Goal: Communication & Community: Connect with others

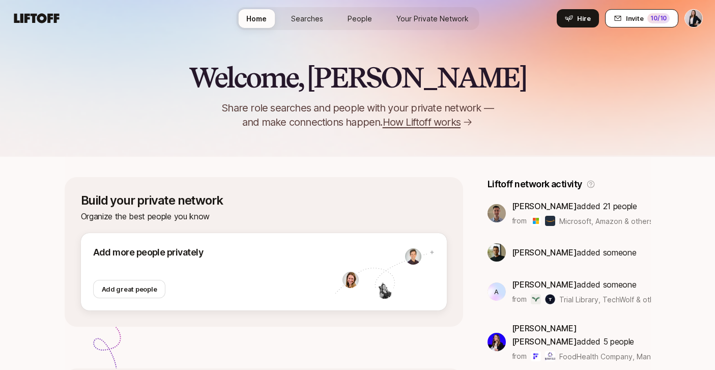
click at [630, 20] on span "Invite" at bounding box center [634, 18] width 17 height 10
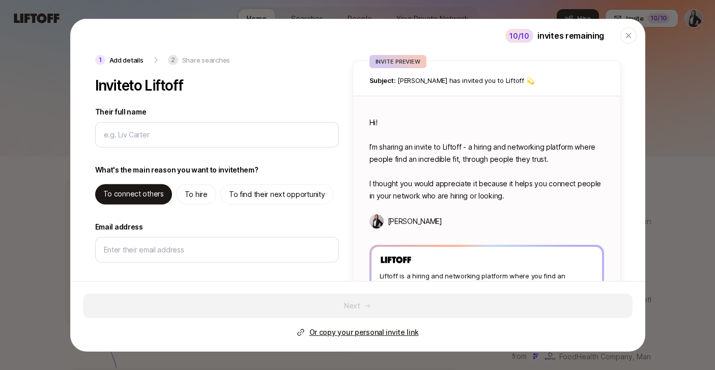
type textarea "x"
click at [233, 196] on p "To find their next opportunity" at bounding box center [277, 194] width 96 height 12
type textarea "Hi! I’m sharing an invite to Liftoff - you can use it to find high quality oppo…"
type textarea "x"
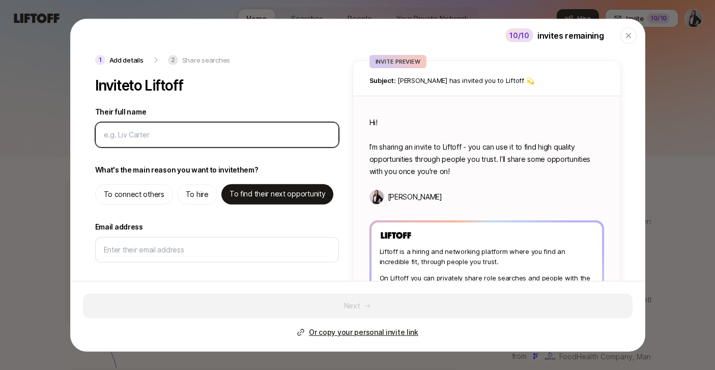
click at [158, 131] on input "Their full name" at bounding box center [217, 135] width 227 height 12
type input "S"
type textarea "x"
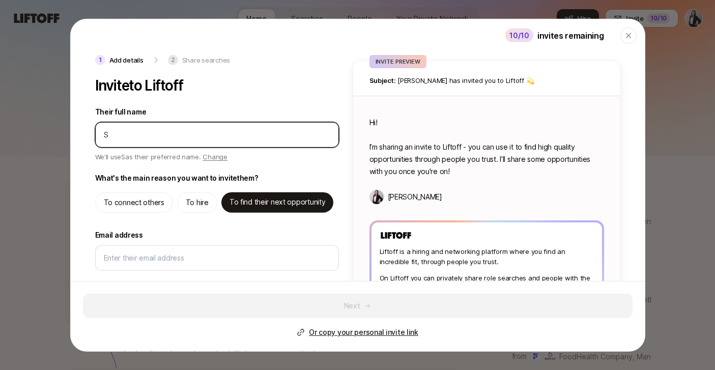
type input "So"
type textarea "x"
type input "Sop"
type textarea "x"
type input "Soph"
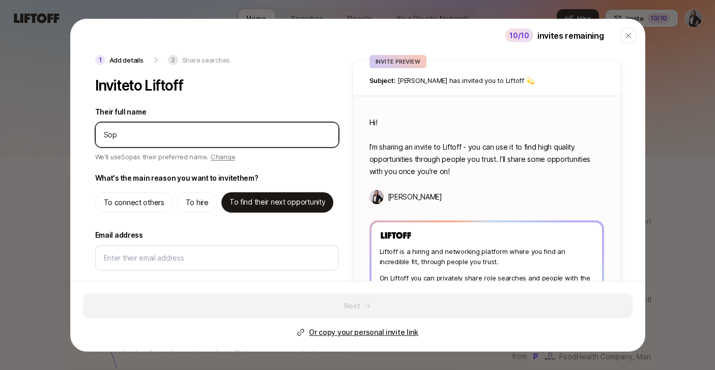
type textarea "x"
type input "Sophi"
type textarea "x"
type input "Sophie"
type textarea "x"
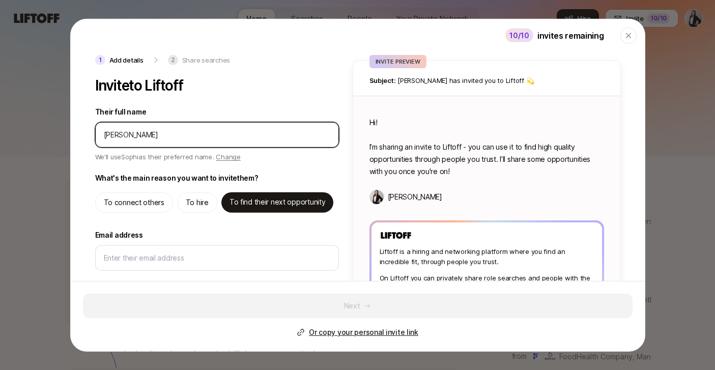
type input "Sophie"
type textarea "x"
type input "Sophie M"
type textarea "x"
type input "Sophie Ma"
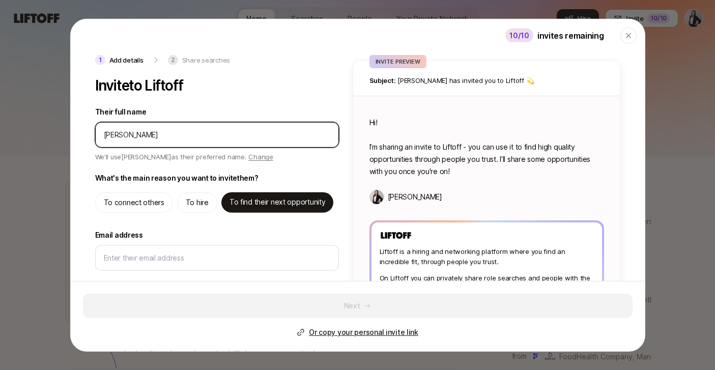
type textarea "x"
type input "Sophie Man"
type textarea "x"
type input "Sophie Ma"
type textarea "x"
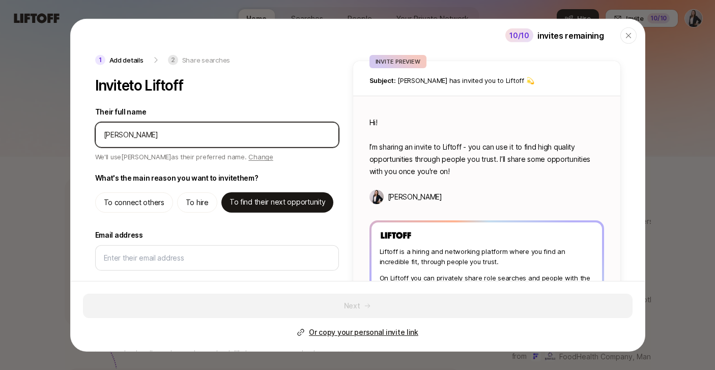
type input "Sophie M"
type textarea "x"
type input "Sophie Mo"
type textarea "x"
type input "Sophie Mon"
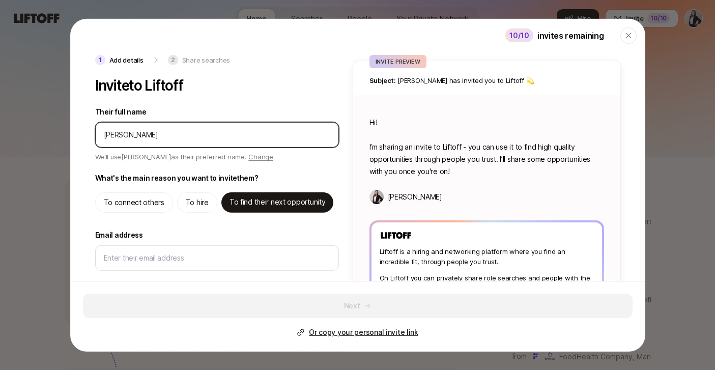
type textarea "x"
type input "Sophie Mond"
type textarea "x"
type input "Sophie Monda"
type textarea "x"
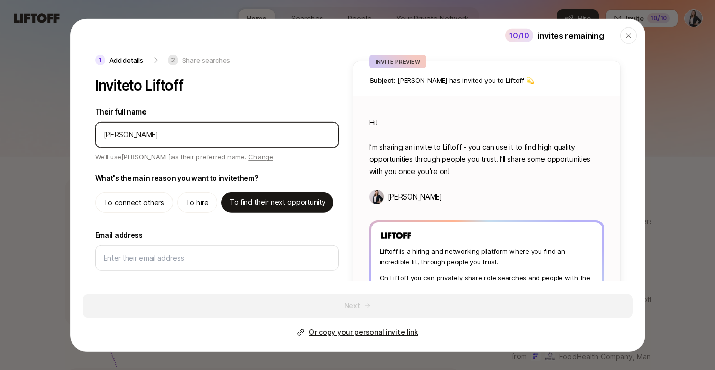
type input "Sophie Mondal"
type textarea "x"
type input "Sophie Mondale"
type textarea "x"
type input "Sophie Mondale"
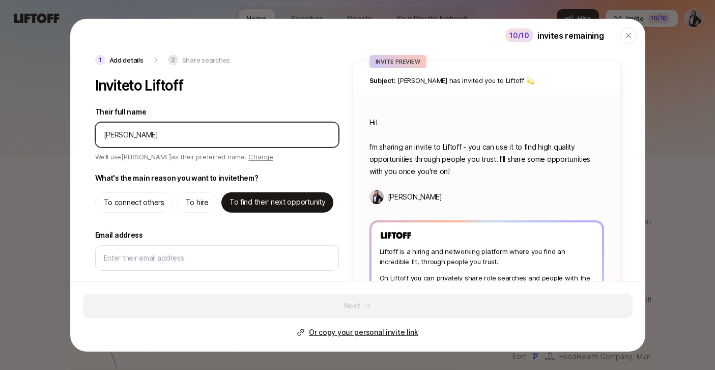
type textarea "x"
type input "Sophie Mondale"
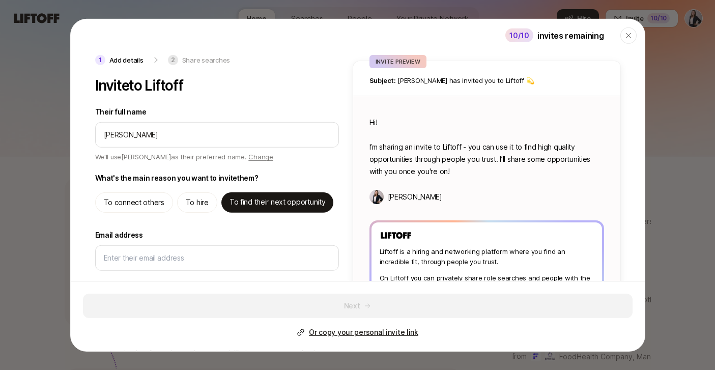
type textarea "Hi Sophie! I’m sharing an invite to Liftoff - you can use it to find high quali…"
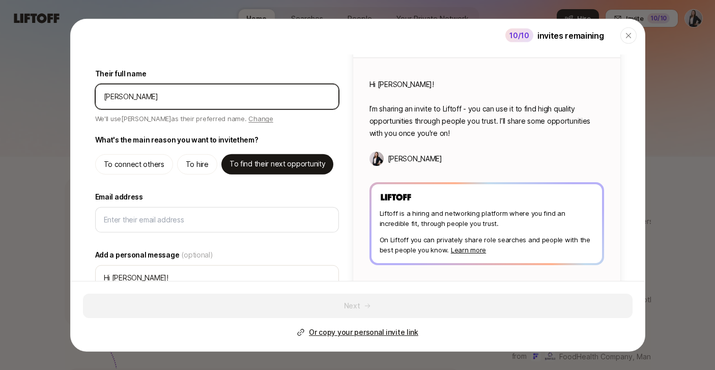
scroll to position [65, 0]
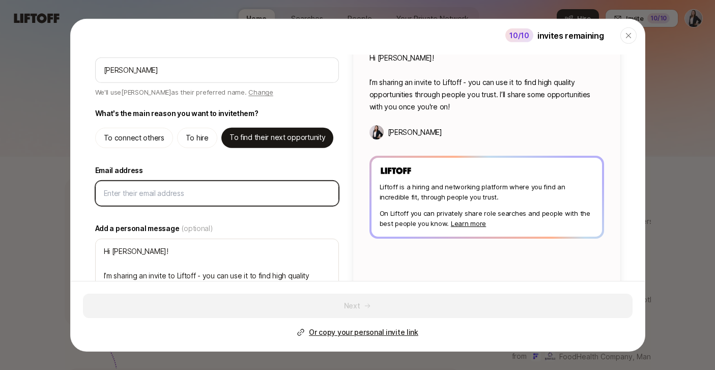
type textarea "x"
click at [165, 195] on input "Email address" at bounding box center [217, 193] width 227 height 12
paste input "sophie.mondale@gmail.com"
type input "sophie.mondale@gmail.com"
type textarea "x"
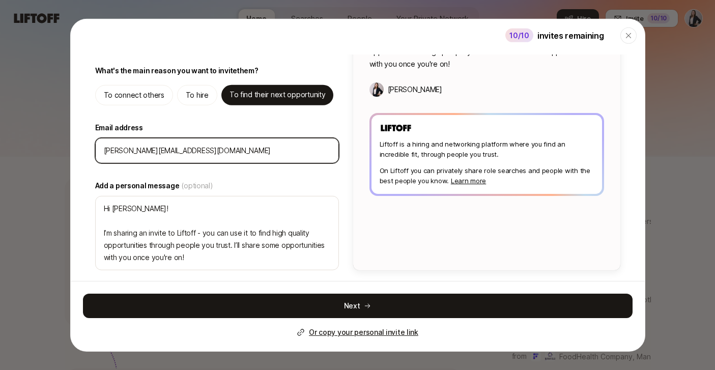
scroll to position [108, 0]
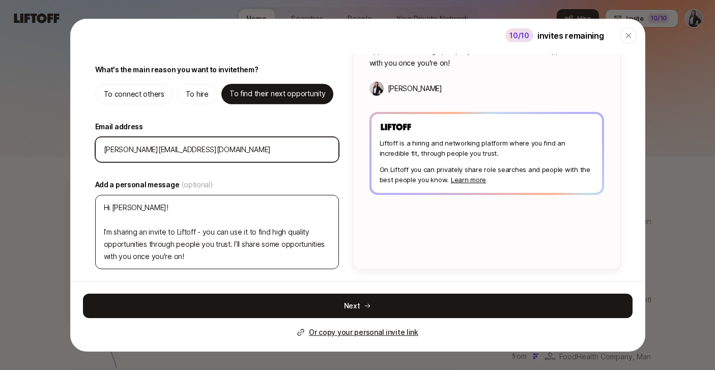
type input "sophie.mondale@gmail.com"
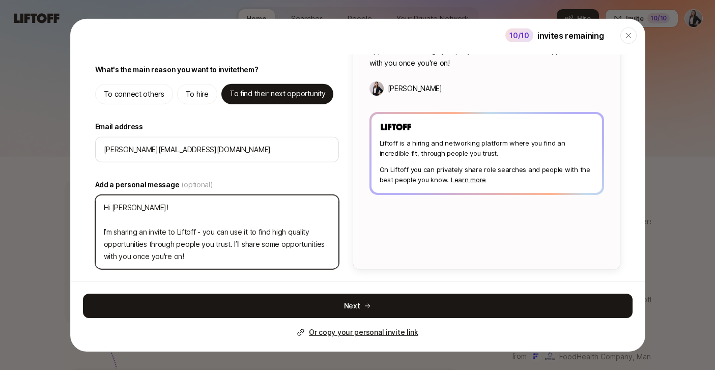
click at [241, 243] on textarea "Hi Sophie! I’m sharing an invite to Liftoff - you can use it to find high quali…" at bounding box center [217, 232] width 244 height 74
type textarea "x"
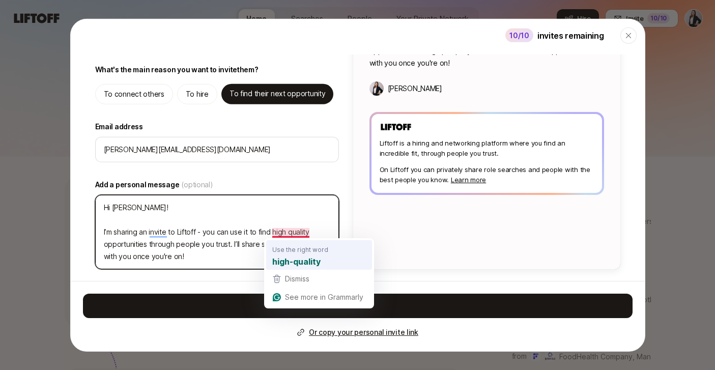
type textarea "Hi Sophie! I’m sharing an invite to Liftoff - you can use it to find high-quali…"
type textarea "x"
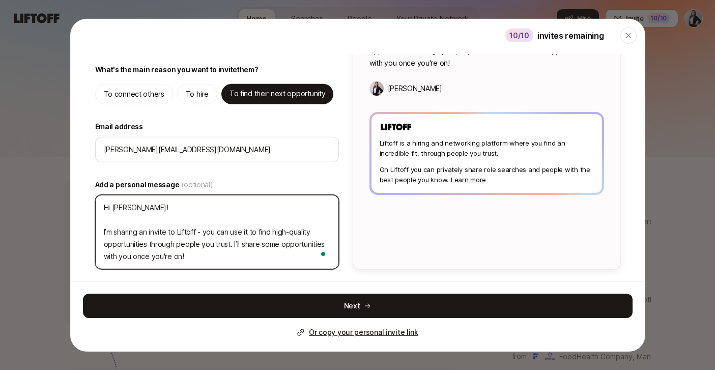
click at [233, 268] on textarea "Hi Sophie! I’m sharing an invite to Liftoff - you can use it to find high-quali…" at bounding box center [217, 232] width 244 height 74
click at [174, 248] on textarea "Hi Sophie! I’m sharing an invite to Liftoff - you can use it to find high-quali…" at bounding box center [217, 232] width 244 height 74
click at [189, 255] on textarea "Hi Sophie! I’m sharing an invite to Liftoff - you can use it to find high-quali…" at bounding box center [217, 232] width 244 height 74
type textarea "Hi Sophie! I’m sharing an invite to Liftoff - you can use it to find high-quali…"
type textarea "x"
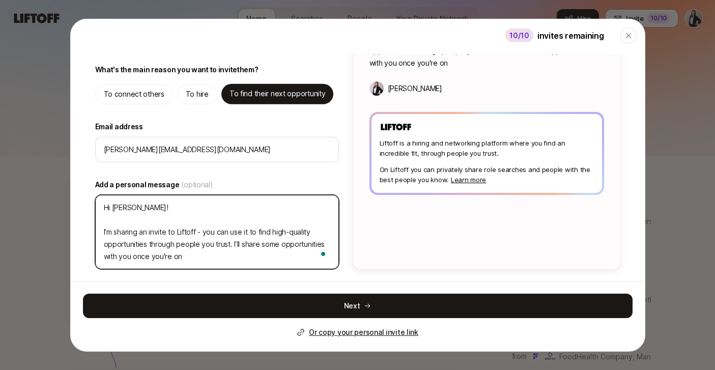
type textarea "Hi Sophie! I’m sharing an invite to Liftoff - you can use it to find high-quali…"
type textarea "x"
type textarea "Hi Sophie! I’m sharing an invite to Liftoff - you can use it to find high-quali…"
type textarea "x"
type textarea "Hi Sophie! I’m sharing an invite to Liftoff - you can use it to find high-quali…"
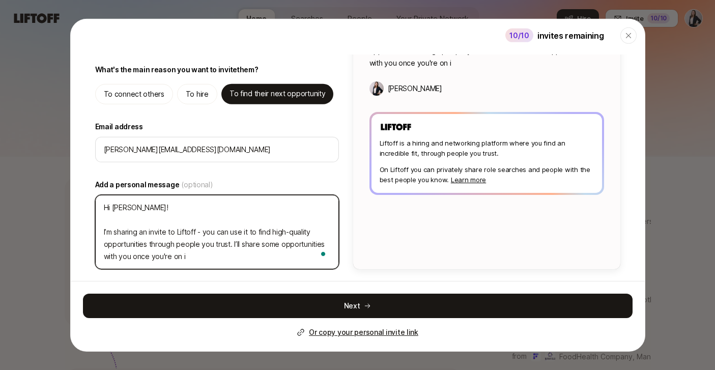
type textarea "x"
type textarea "Hi Sophie! I’m sharing an invite to Liftoff - you can use it to find high-quali…"
type textarea "x"
type textarea "Hi Sophie! I’m sharing an invite to Liftoff - you can use it to find high-quali…"
type textarea "x"
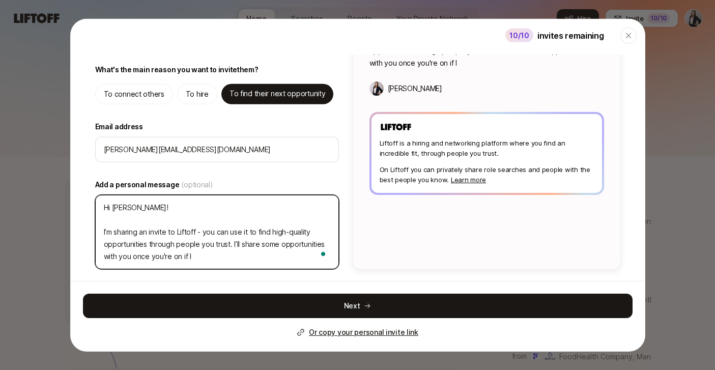
type textarea "Hi Sophie! I’m sharing an invite to Liftoff - you can use it to find high-quali…"
type textarea "x"
type textarea "Hi Sophie! I’m sharing an invite to Liftoff - you can use it to find high-quali…"
type textarea "x"
type textarea "Hi Sophie! I’m sharing an invite to Liftoff - you can use it to find high-quali…"
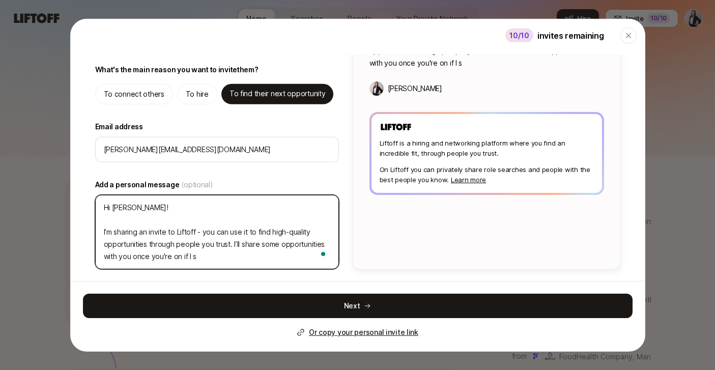
type textarea "x"
type textarea "Hi Sophie! I’m sharing an invite to Liftoff - you can use it to find high-quali…"
type textarea "x"
type textarea "Hi Sophie! I’m sharing an invite to Liftoff - you can use it to find high-quali…"
type textarea "x"
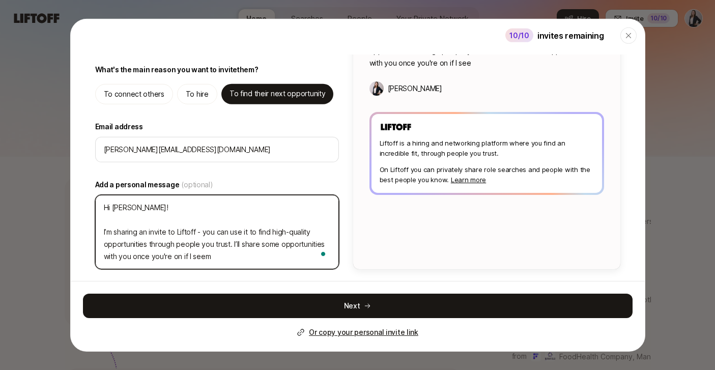
type textarea "Hi Sophie! I’m sharing an invite to Liftoff - you can use it to find high-quali…"
type textarea "x"
type textarea "Hi Sophie! I’m sharing an invite to Liftoff - you can use it to find high-quali…"
type textarea "x"
type textarea "Hi Sophie! I’m sharing an invite to Liftoff - you can use it to find high-quali…"
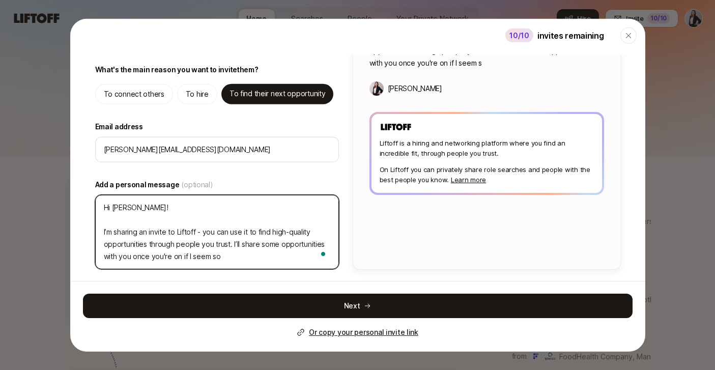
type textarea "x"
type textarea "Hi Sophie! I’m sharing an invite to Liftoff - you can use it to find high-quali…"
type textarea "x"
type textarea "Hi Sophie! I’m sharing an invite to Liftoff - you can use it to find high-quali…"
type textarea "x"
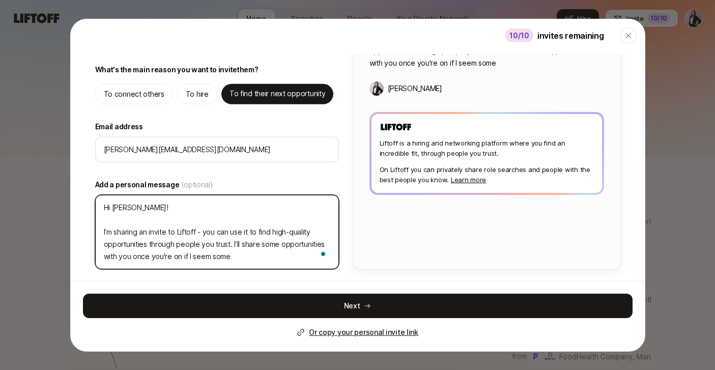
type textarea "Hi Sophie! I’m sharing an invite to Liftoff - you can use it to find high-quali…"
type textarea "x"
type textarea "Hi Sophie! I’m sharing an invite to Liftoff - you can use it to find high-quali…"
type textarea "x"
type textarea "Hi Sophie! I’m sharing an invite to Liftoff - you can use it to find high-quali…"
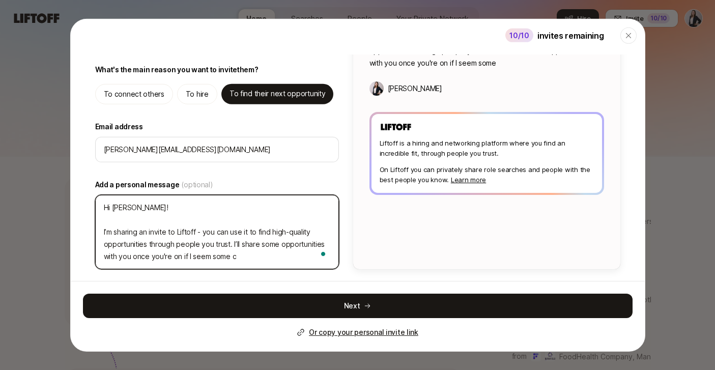
type textarea "x"
type textarea "Hi Sophie! I’m sharing an invite to Liftoff - you can use it to find high-quali…"
type textarea "x"
type textarea "Hi Sophie! I’m sharing an invite to Liftoff - you can use it to find high-quali…"
type textarea "x"
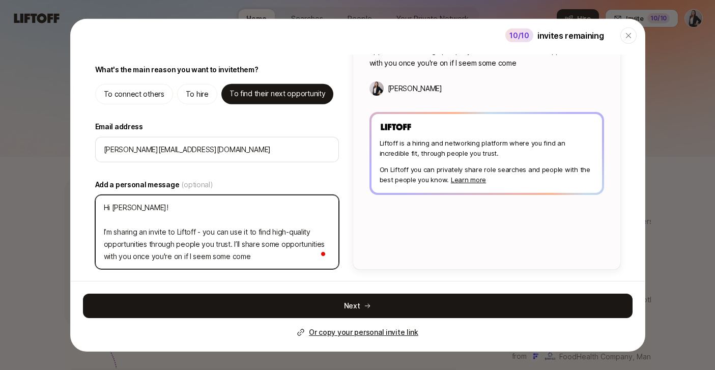
type textarea "Hi Sophie! I’m sharing an invite to Liftoff - you can use it to find high-quali…"
type textarea "x"
type textarea "Hi Sophie! I’m sharing an invite to Liftoff - you can use it to find high-quali…"
type textarea "x"
type textarea "Hi Sophie! I’m sharing an invite to Liftoff - you can use it to find high-quali…"
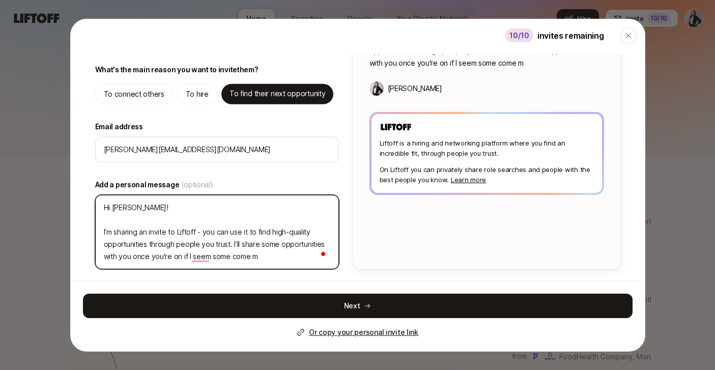
type textarea "x"
type textarea "Hi Sophie! I’m sharing an invite to Liftoff - you can use it to find high-quali…"
type textarea "x"
type textarea "Hi Sophie! I’m sharing an invite to Liftoff - you can use it to find high-quali…"
type textarea "x"
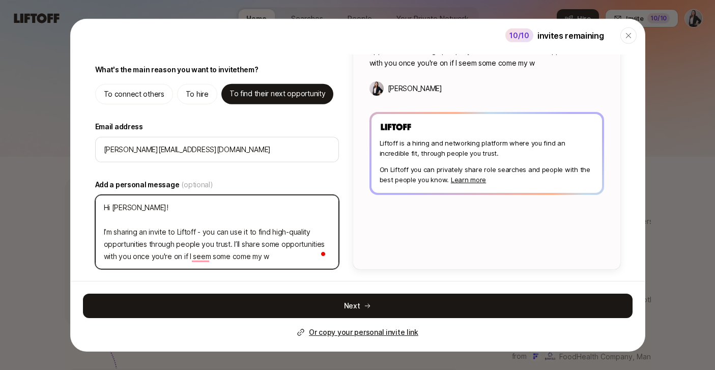
type textarea "Hi Sophie! I’m sharing an invite to Liftoff - you can use it to find high-quali…"
type textarea "x"
type textarea "Hi Sophie! I’m sharing an invite to Liftoff - you can use it to find high-quali…"
type textarea "x"
type textarea "Hi Sophie! I’m sharing an invite to Liftoff - you can use it to find high-quali…"
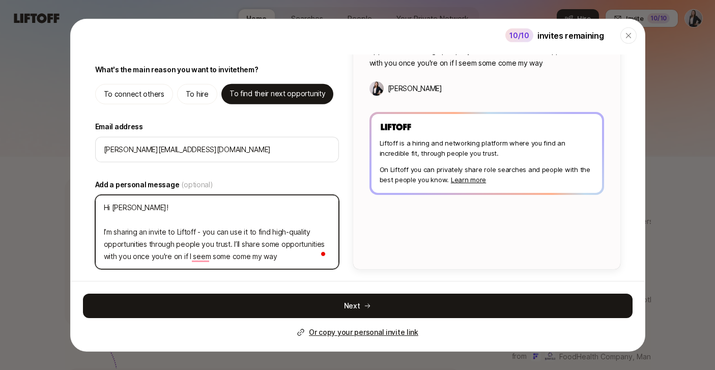
type textarea "x"
type textarea "Hi Sophie! I’m sharing an invite to Liftoff - you can use it to find high-quali…"
type textarea "x"
type textarea "Hi Sophie! I’m sharing an invite to Liftoff - you can use it to find high-quali…"
type textarea "x"
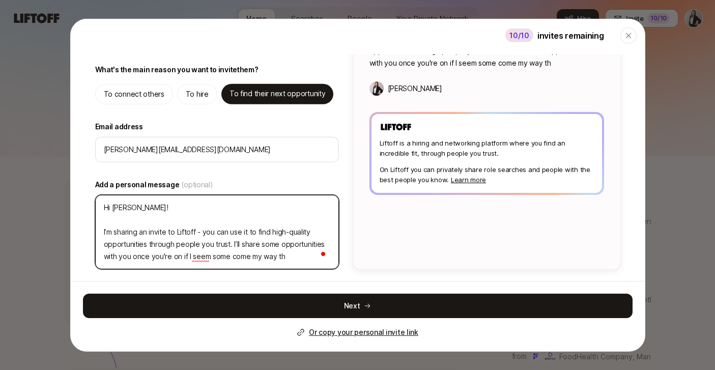
type textarea "Hi Sophie! I’m sharing an invite to Liftoff - you can use it to find high-quali…"
type textarea "x"
type textarea "Hi Sophie! I’m sharing an invite to Liftoff - you can use it to find high-quali…"
type textarea "x"
type textarea "Hi Sophie! I’m sharing an invite to Liftoff - you can use it to find high-quali…"
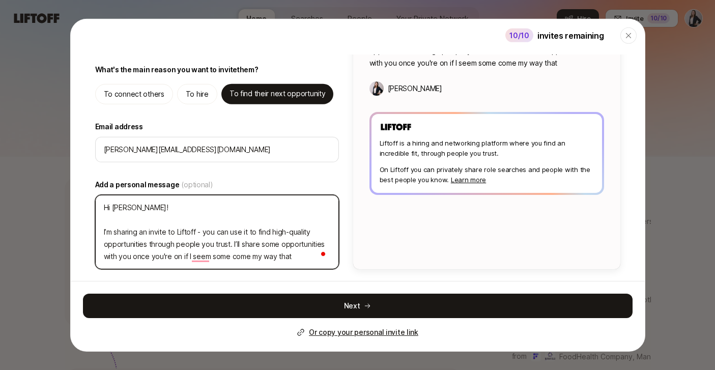
type textarea "x"
type textarea "Hi Sophie! I’m sharing an invite to Liftoff - you can use it to find high-quali…"
type textarea "x"
type textarea "Hi Sophie! I’m sharing an invite to Liftoff - you can use it to find high-quali…"
type textarea "x"
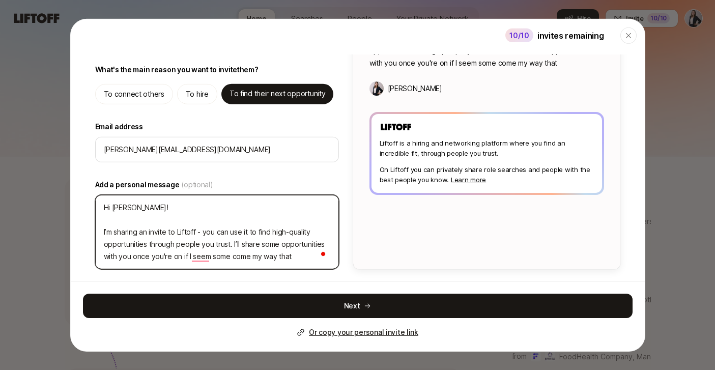
type textarea "Hi Sophie! I’m sharing an invite to Liftoff - you can use it to find high-quali…"
type textarea "x"
type textarea "Hi Sophie! I’m sharing an invite to Liftoff - you can use it to find high-quali…"
type textarea "x"
type textarea "Hi Sophie! I’m sharing an invite to Liftoff - you can use it to find high-quali…"
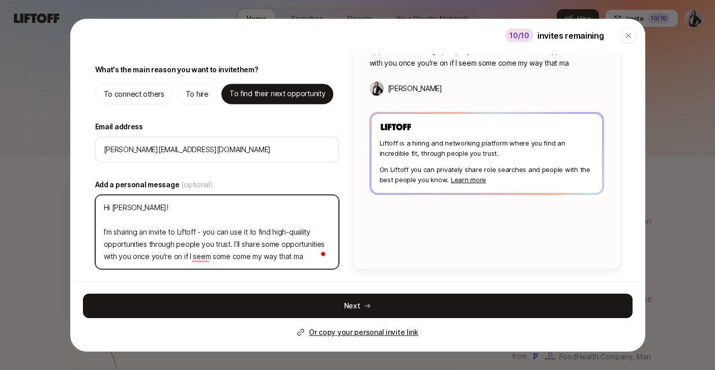
type textarea "x"
type textarea "Hi Sophie! I’m sharing an invite to Liftoff - you can use it to find high-quali…"
type textarea "x"
type textarea "Hi Sophie! I’m sharing an invite to Liftoff - you can use it to find high-quali…"
type textarea "x"
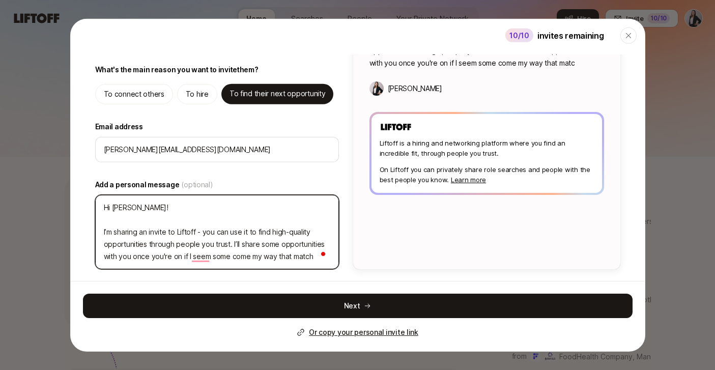
type textarea "Hi Sophie! I’m sharing an invite to Liftoff - you can use it to find high-quali…"
type textarea "x"
type textarea "Hi Sophie! I’m sharing an invite to Liftoff - you can use it to find high-quali…"
type textarea "x"
type textarea "Hi Sophie! I’m sharing an invite to Liftoff - you can use it to find high-quali…"
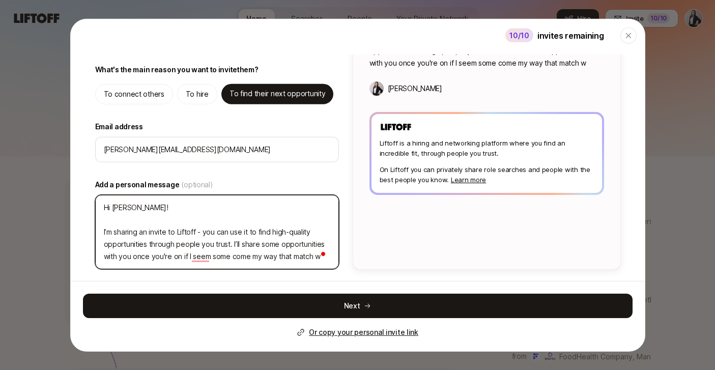
type textarea "x"
type textarea "Hi Sophie! I’m sharing an invite to Liftoff - you can use it to find high-quali…"
type textarea "x"
type textarea "Hi Sophie! I’m sharing an invite to Liftoff - you can use it to find high-quali…"
type textarea "x"
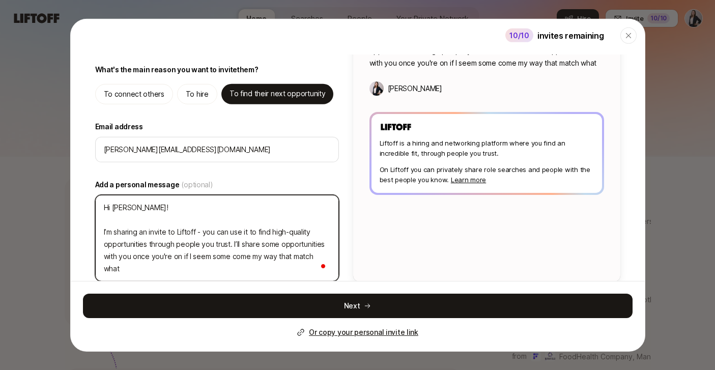
type textarea "Hi Sophie! I’m sharing an invite to Liftoff - you can use it to find high-quali…"
type textarea "x"
type textarea "Hi Sophie! I’m sharing an invite to Liftoff - you can use it to find high-quali…"
type textarea "x"
type textarea "Hi Sophie! I’m sharing an invite to Liftoff - you can use it to find high-quali…"
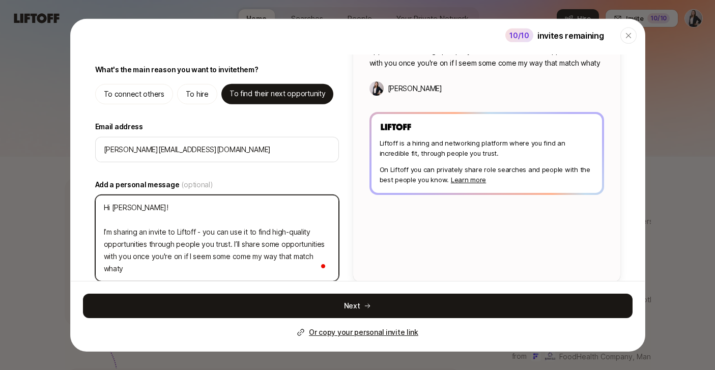
type textarea "x"
type textarea "Hi Sophie! I’m sharing an invite to Liftoff - you can use it to find high-quali…"
type textarea "x"
type textarea "Hi Sophie! I’m sharing an invite to Liftoff - you can use it to find high-quali…"
type textarea "x"
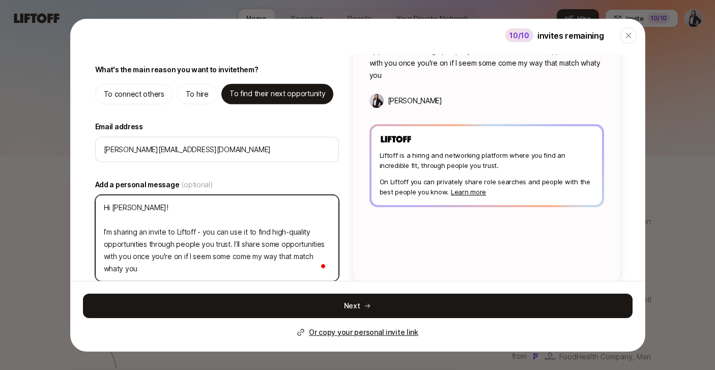
type textarea "Hi Sophie! I’m sharing an invite to Liftoff - you can use it to find high-quali…"
type textarea "x"
type textarea "Hi Sophie! I’m sharing an invite to Liftoff - you can use it to find high-quali…"
type textarea "x"
type textarea "Hi Sophie! I’m sharing an invite to Liftoff - you can use it to find high-quali…"
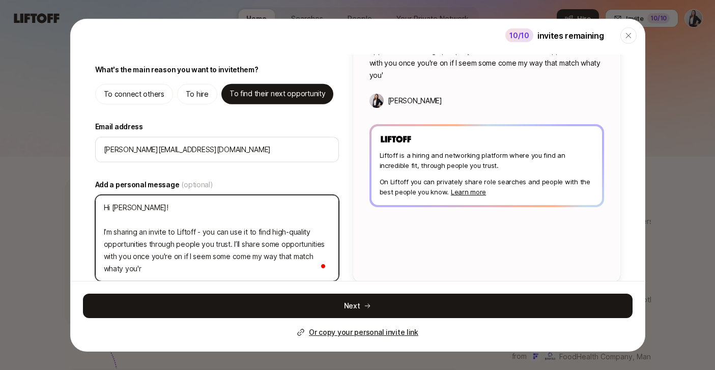
type textarea "x"
type textarea "Hi Sophie! I’m sharing an invite to Liftoff - you can use it to find high-quali…"
type textarea "x"
type textarea "Hi Sophie! I’m sharing an invite to Liftoff - you can use it to find high-quali…"
type textarea "x"
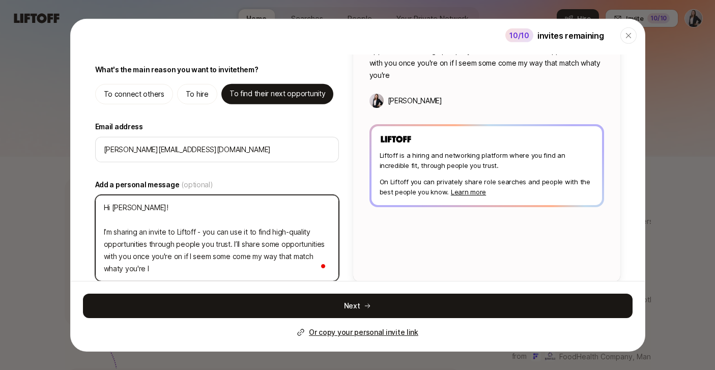
type textarea "Hi Sophie! I’m sharing an invite to Liftoff - you can use it to find high-quali…"
type textarea "x"
type textarea "Hi Sophie! I’m sharing an invite to Liftoff - you can use it to find high-quali…"
type textarea "x"
type textarea "Hi Sophie! I’m sharing an invite to Liftoff - you can use it to find high-quali…"
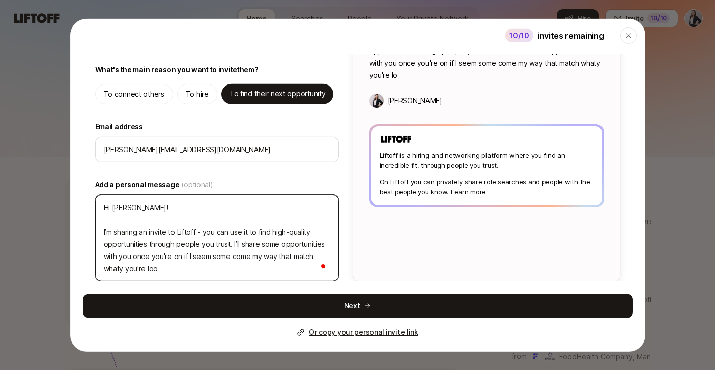
type textarea "x"
type textarea "Hi Sophie! I’m sharing an invite to Liftoff - you can use it to find high-quali…"
type textarea "x"
type textarea "Hi Sophie! I’m sharing an invite to Liftoff - you can use it to find high-quali…"
type textarea "x"
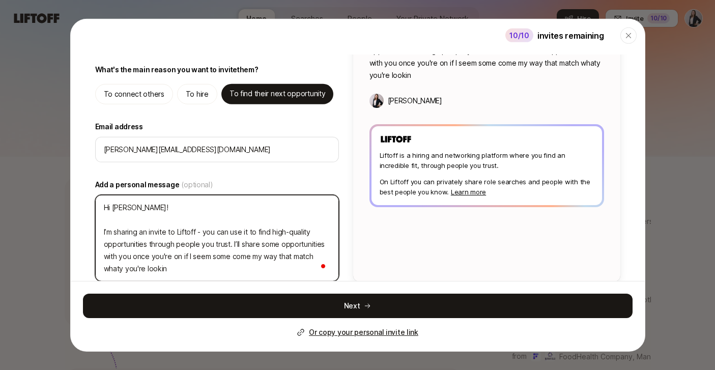
type textarea "Hi Sophie! I’m sharing an invite to Liftoff - you can use it to find high-quali…"
type textarea "x"
type textarea "Hi Sophie! I’m sharing an invite to Liftoff - you can use it to find high-quali…"
type textarea "x"
type textarea "Hi Sophie! I’m sharing an invite to Liftoff - you can use it to find high-quali…"
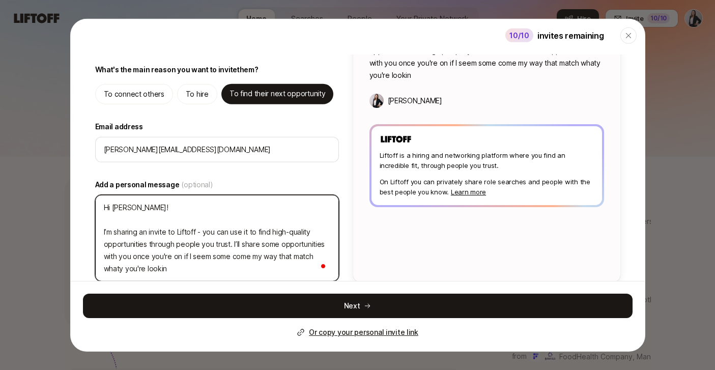
type textarea "x"
type textarea "Hi Sophie! I’m sharing an invite to Liftoff - you can use it to find high-quali…"
type textarea "x"
type textarea "Hi Sophie! I’m sharing an invite to Liftoff - you can use it to find high-quali…"
type textarea "x"
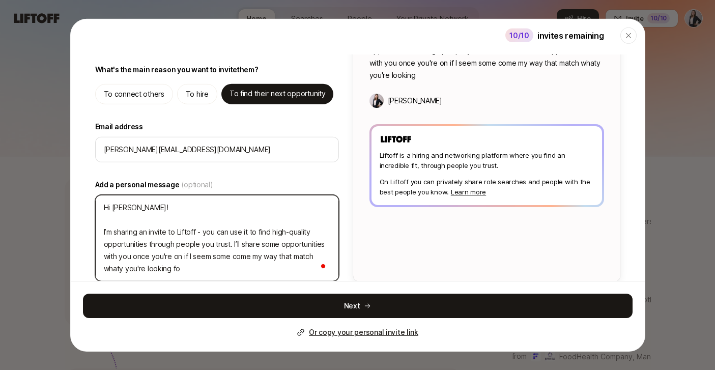
type textarea "Hi Sophie! I’m sharing an invite to Liftoff - you can use it to find high-quali…"
type textarea "x"
type textarea "Hi Sophie! I’m sharing an invite to Liftoff - you can use it to find high-quali…"
type textarea "x"
type textarea "Hi Sophie! I’m sharing an invite to Liftoff - you can use it to find high-quali…"
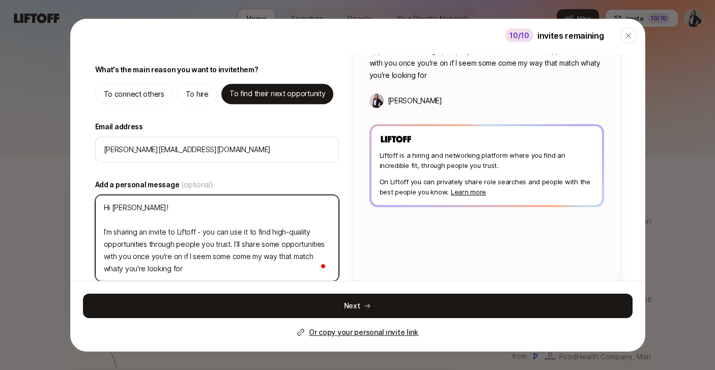
type textarea "x"
type textarea "Hi Sophie! I’m sharing an invite to Liftoff - you can use it to find high-quali…"
type textarea "x"
type textarea "Hi Sophie! I’m sharing an invite to Liftoff - you can use it to find high-quali…"
type textarea "x"
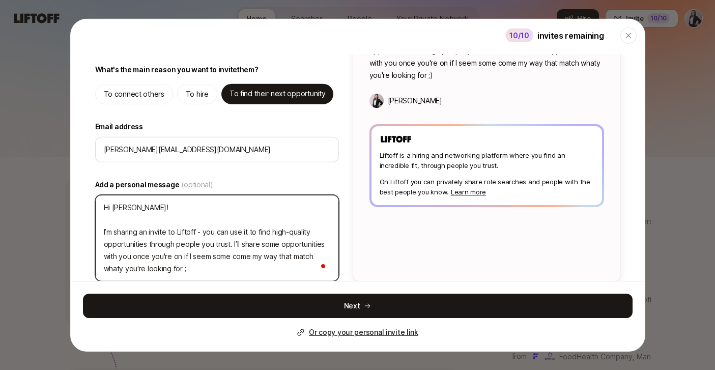
type textarea "Hi Sophie! I’m sharing an invite to Liftoff - you can use it to find high-quali…"
type textarea "x"
type textarea "Hi Sophie! I’m sharing an invite to Liftoff - you can use it to find high-quali…"
type textarea "x"
type textarea "Hi Sophie! I’m sharing an invite to Liftoff - you can use it to find high-quali…"
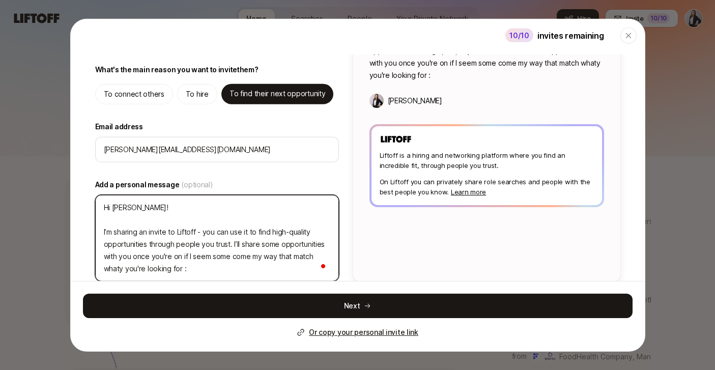
type textarea "x"
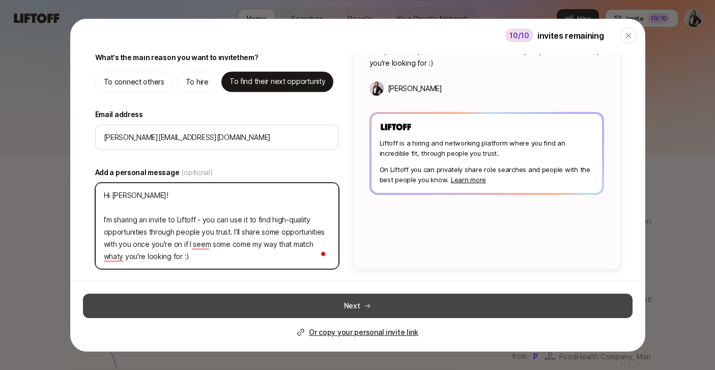
type textarea "Hi Sophie! I’m sharing an invite to Liftoff - you can use it to find high-quali…"
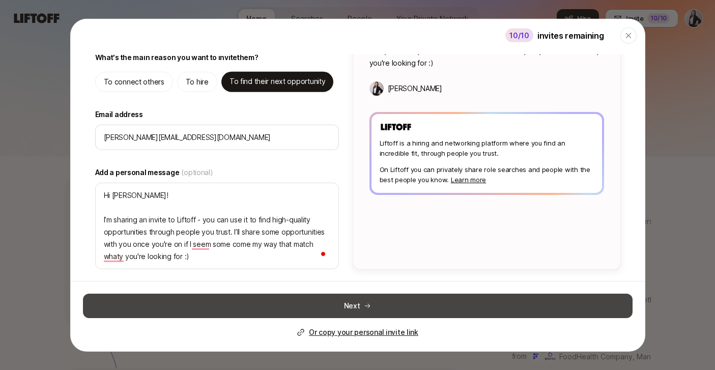
click at [351, 308] on button "Next" at bounding box center [358, 306] width 550 height 24
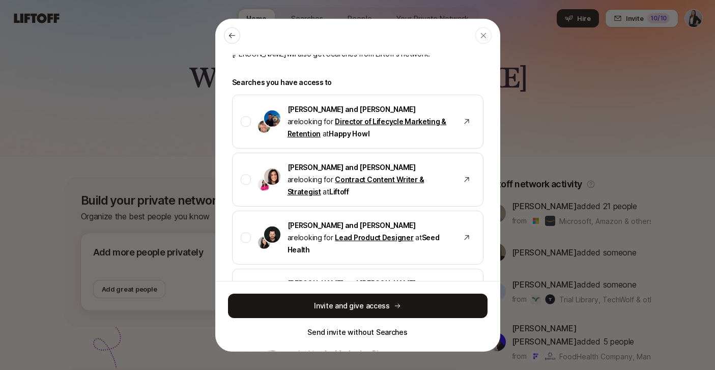
scroll to position [106, 0]
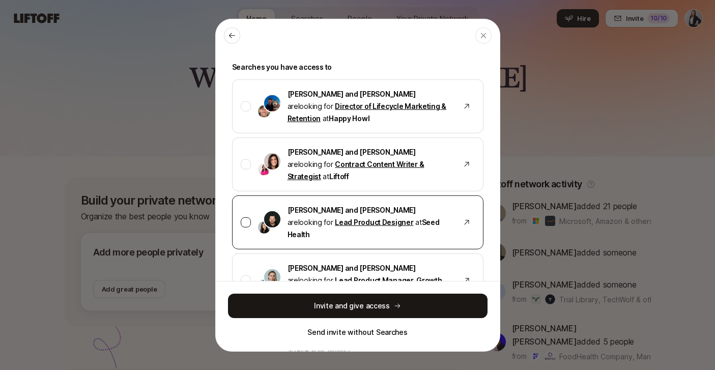
click at [246, 217] on div at bounding box center [246, 222] width 10 height 10
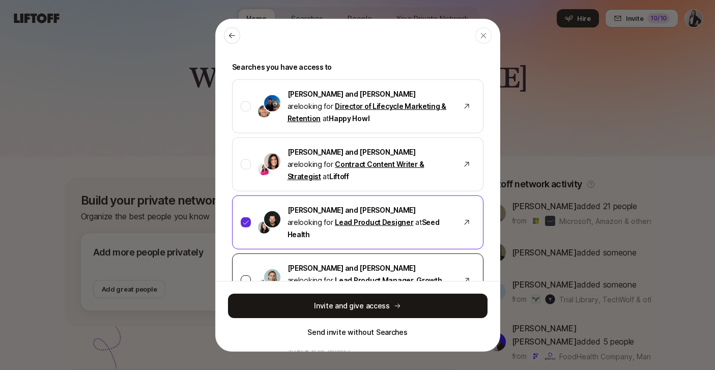
click at [246, 275] on div at bounding box center [246, 280] width 10 height 10
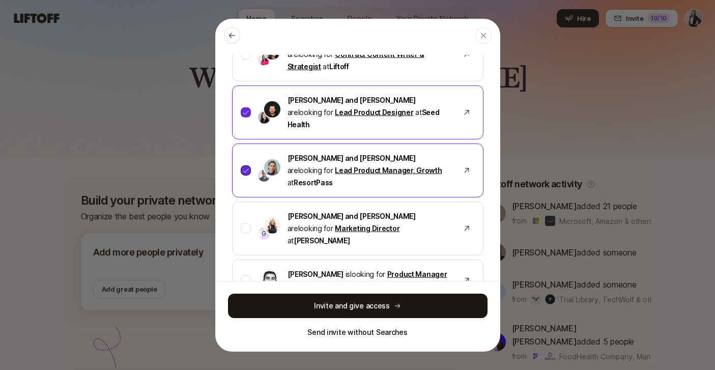
scroll to position [218, 0]
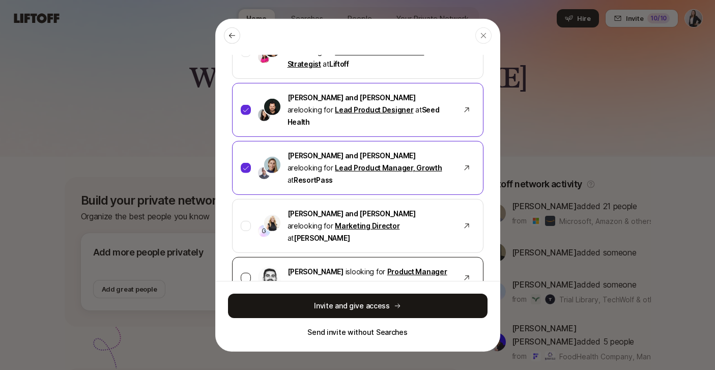
click at [243, 273] on div at bounding box center [246, 278] width 10 height 10
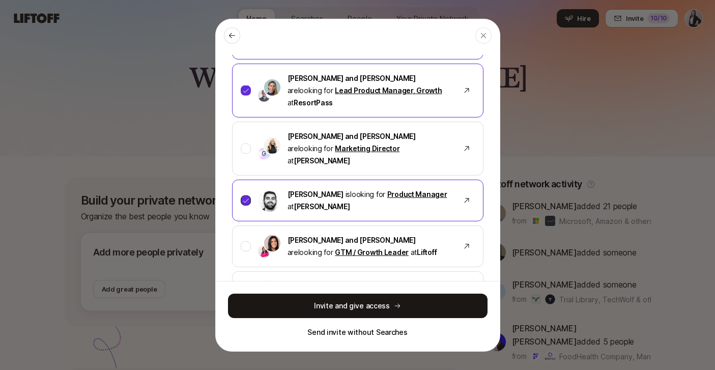
scroll to position [297, 0]
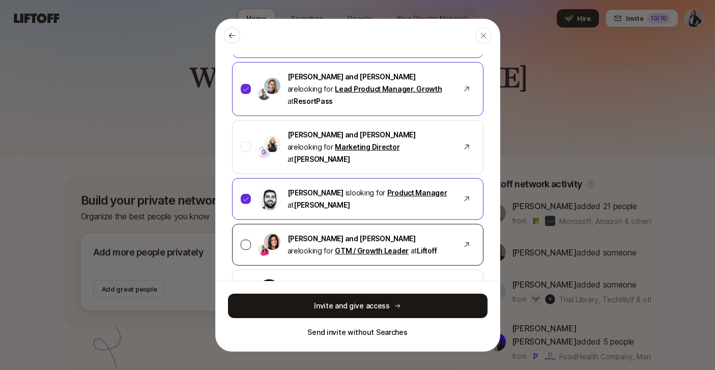
click at [247, 240] on div at bounding box center [246, 245] width 10 height 10
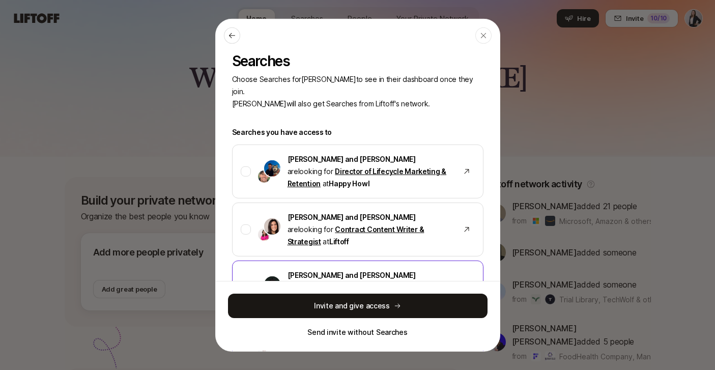
scroll to position [0, 0]
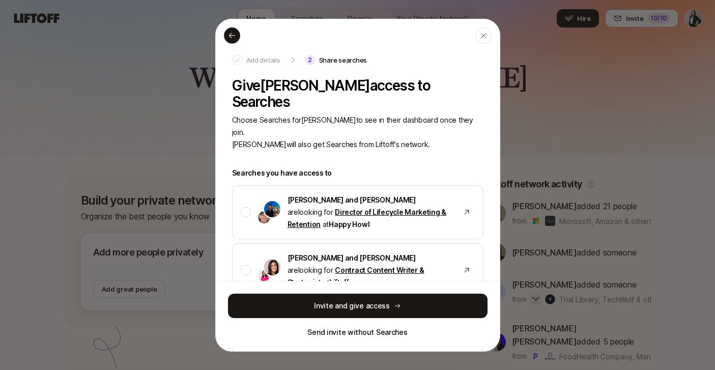
click at [232, 31] on div at bounding box center [232, 35] width 16 height 16
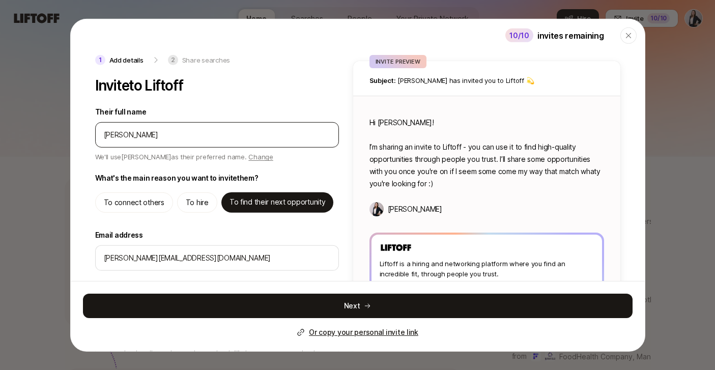
scroll to position [121, 0]
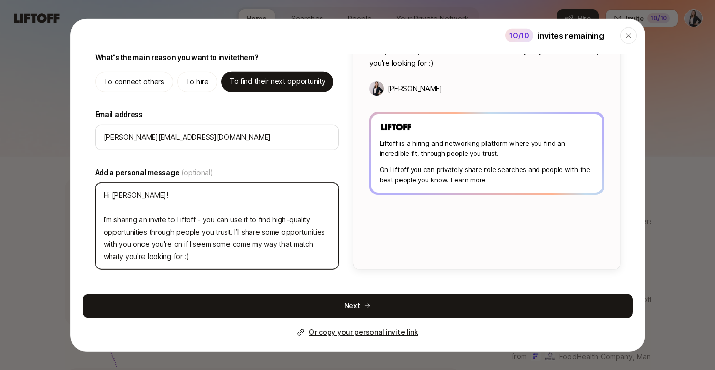
click at [229, 217] on textarea "Hi Sophie! I’m sharing an invite to Liftoff - you can use it to find high-quali…" at bounding box center [217, 226] width 244 height 87
click at [125, 258] on textarea "Hi Sophie! I’m sharing an invite to Liftoff - you can use it to find high-quali…" at bounding box center [217, 226] width 244 height 87
type textarea "x"
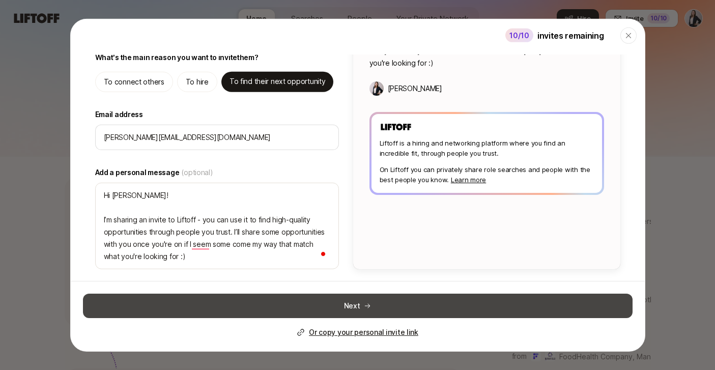
click at [354, 311] on button "Next" at bounding box center [358, 306] width 550 height 24
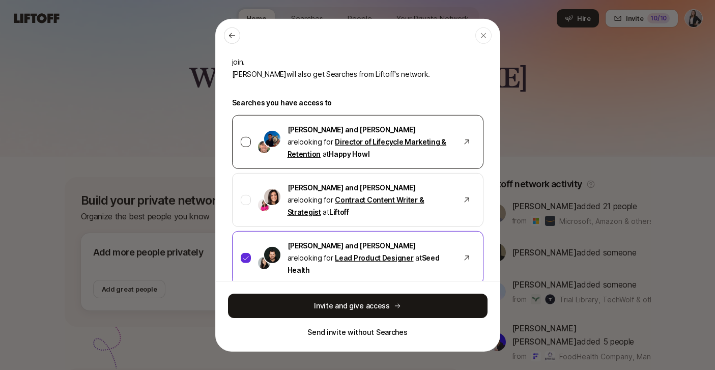
scroll to position [624, 0]
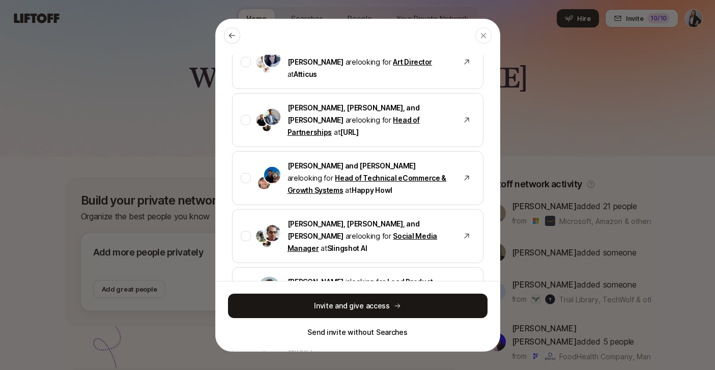
click at [250, 335] on div at bounding box center [246, 340] width 10 height 10
click at [246, 283] on div at bounding box center [246, 288] width 10 height 10
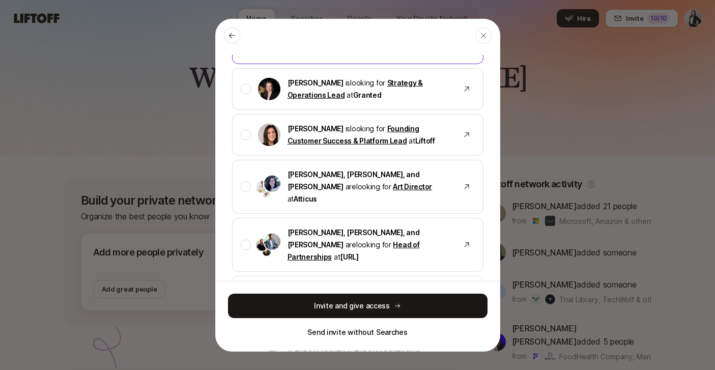
scroll to position [494, 0]
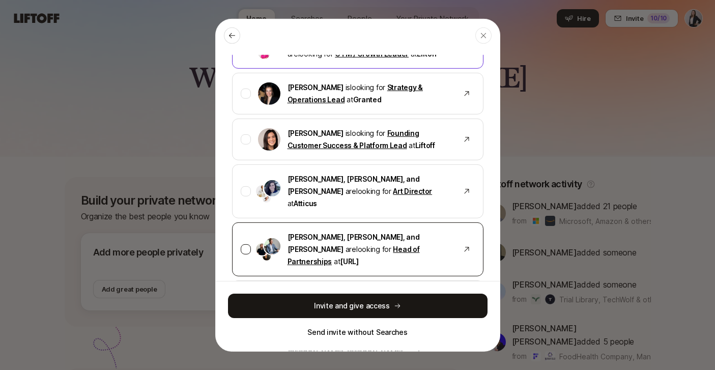
click at [246, 244] on div at bounding box center [246, 249] width 10 height 10
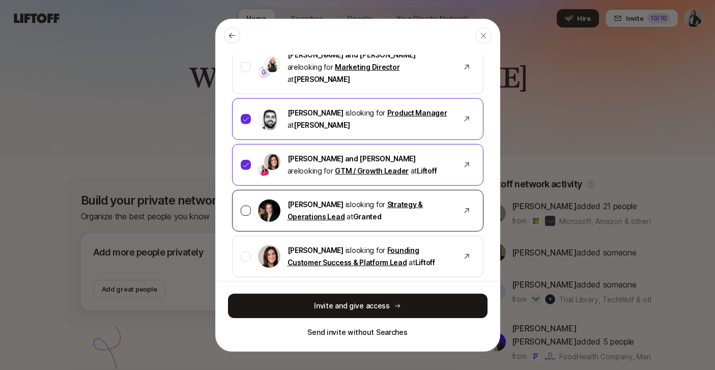
scroll to position [331, 0]
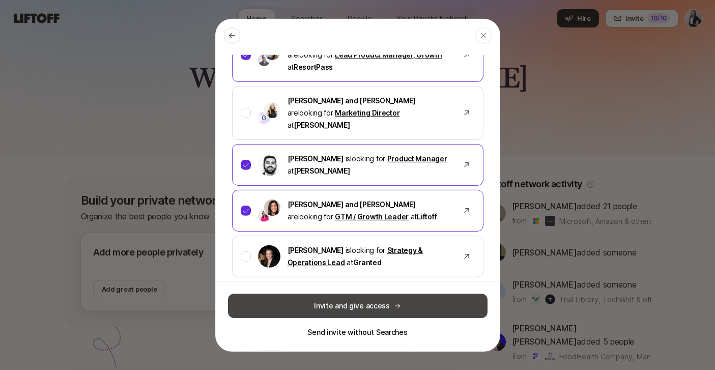
click at [352, 309] on button "Invite and give access" at bounding box center [358, 306] width 260 height 24
